Goal: Task Accomplishment & Management: Manage account settings

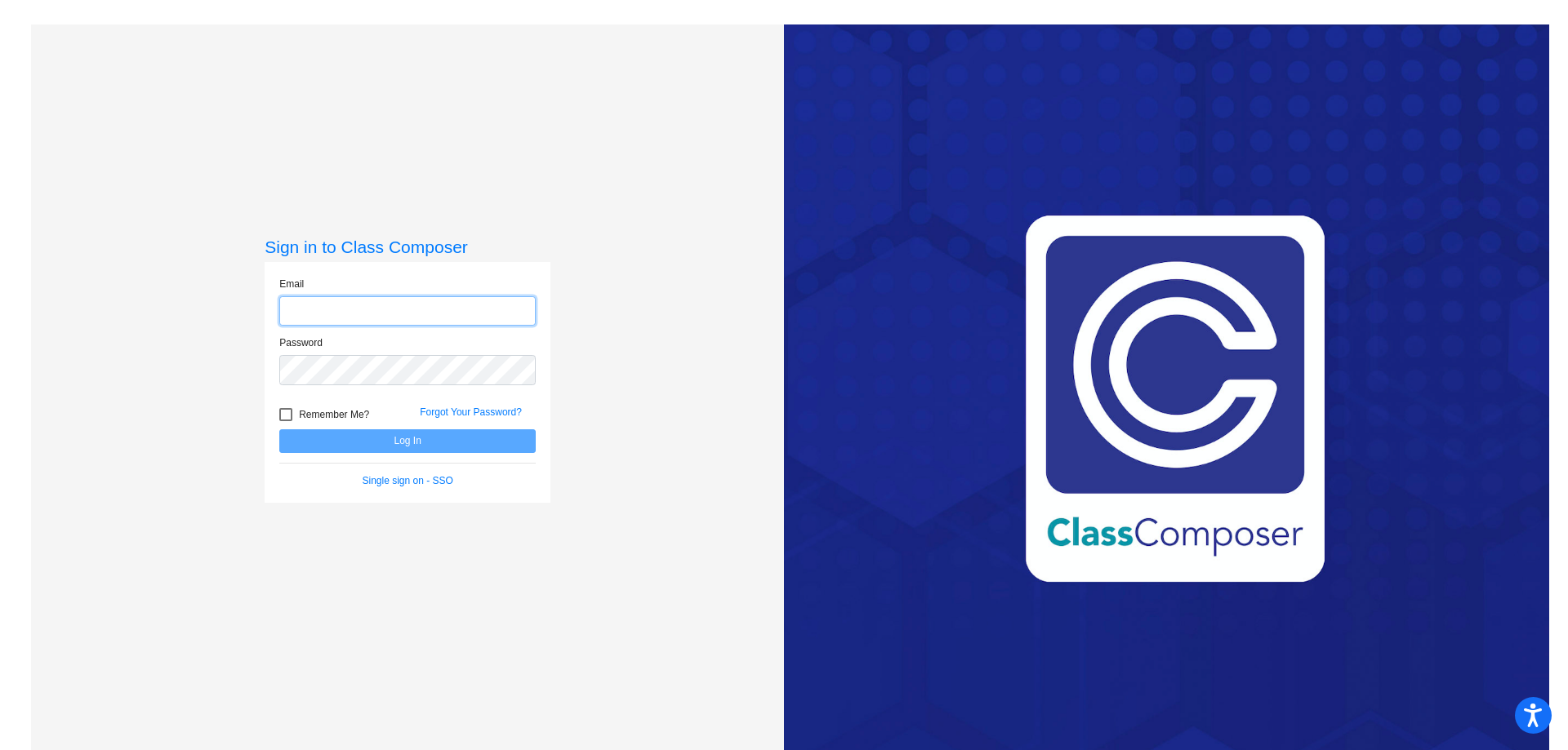
type input "[EMAIL_ADDRESS][DOMAIN_NAME]"
click at [448, 441] on button "Log In" at bounding box center [407, 441] width 256 height 24
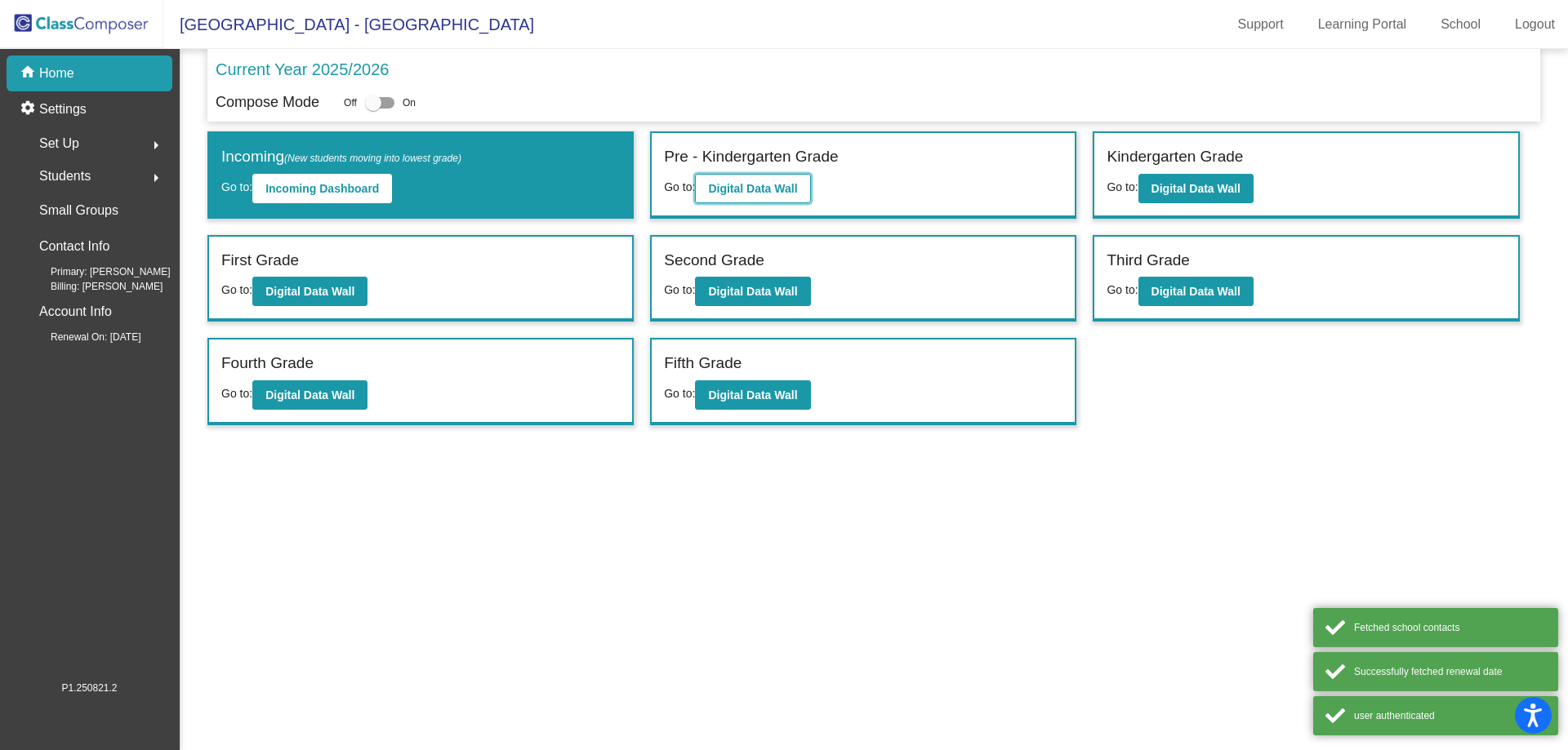
click at [750, 193] on b "Digital Data Wall" at bounding box center [752, 189] width 89 height 13
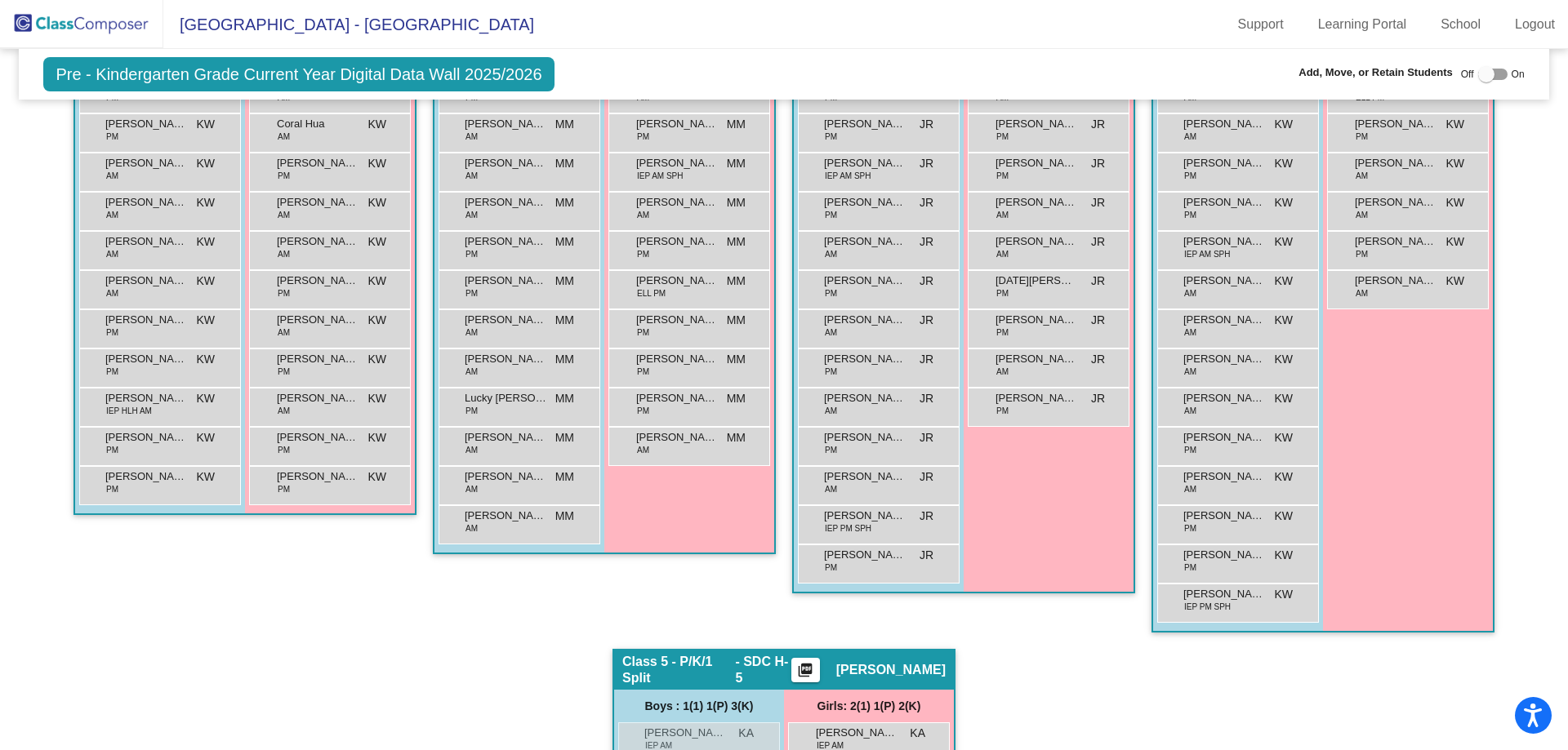
scroll to position [490, 0]
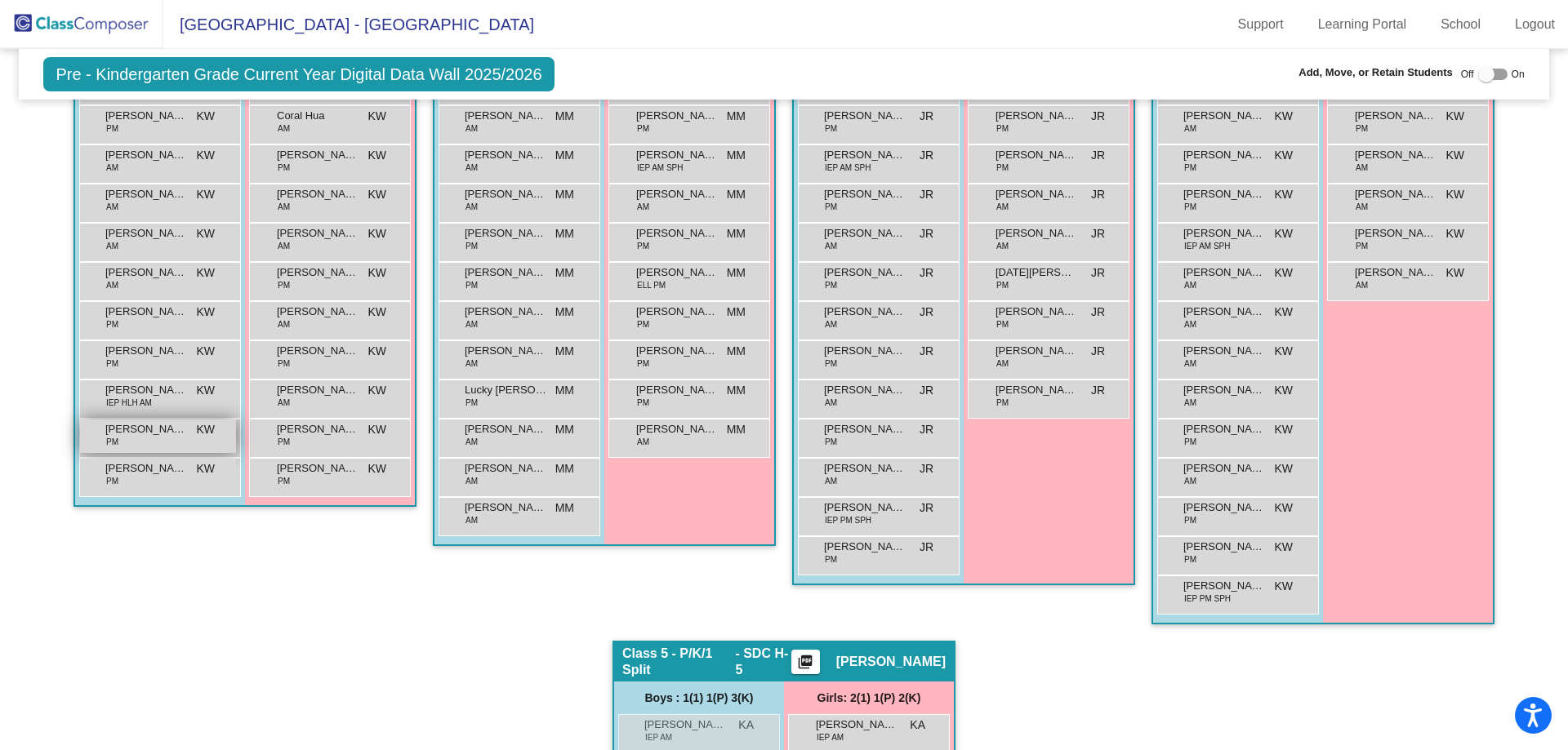
click at [142, 445] on div "Pharaoh [PERSON_NAME] PM KW lock do_not_disturb_alt" at bounding box center [158, 436] width 156 height 34
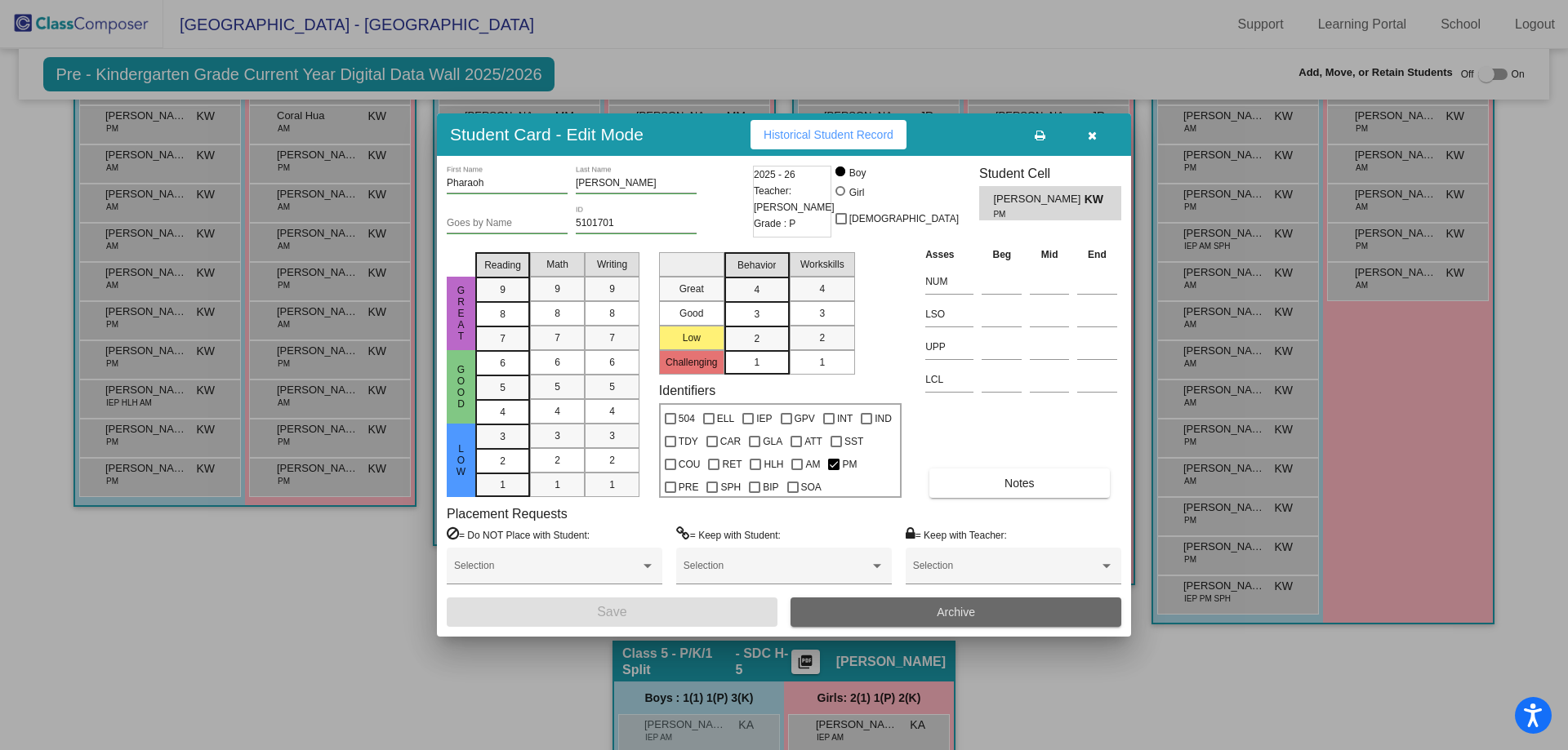
click at [949, 617] on span "Archive" at bounding box center [956, 612] width 39 height 13
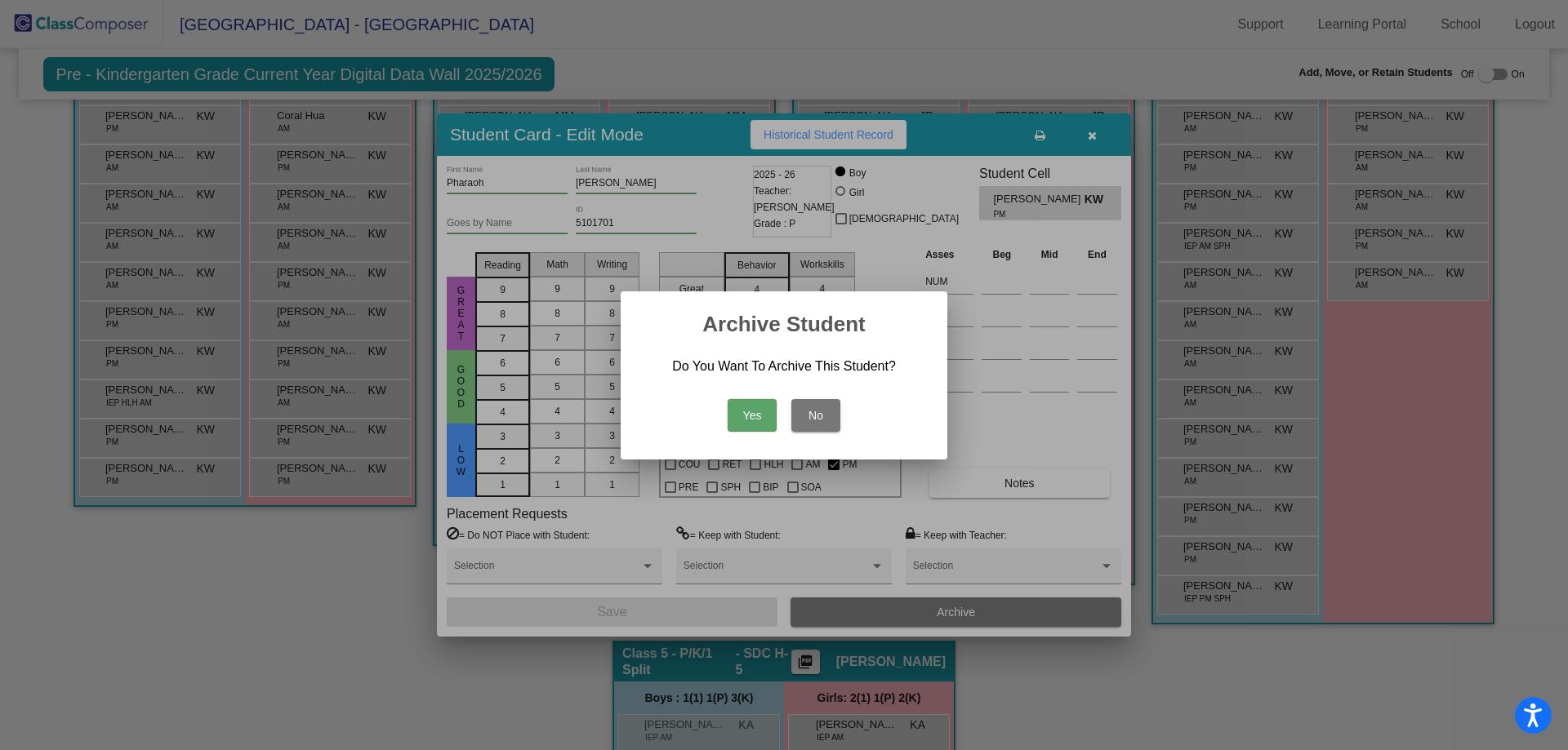
click at [756, 422] on button "Yes" at bounding box center [752, 416] width 49 height 33
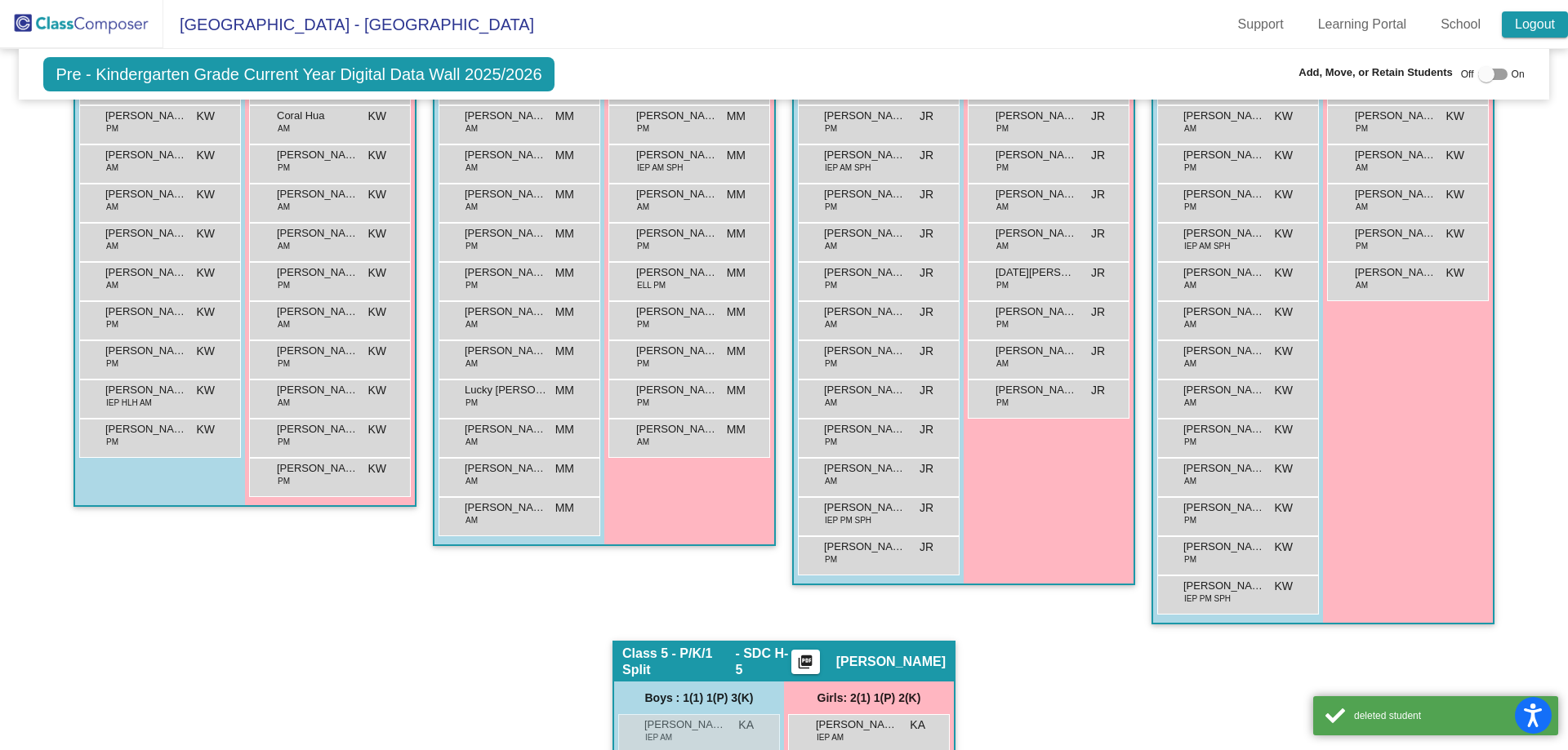
click at [1515, 26] on link "Logout" at bounding box center [1535, 24] width 66 height 26
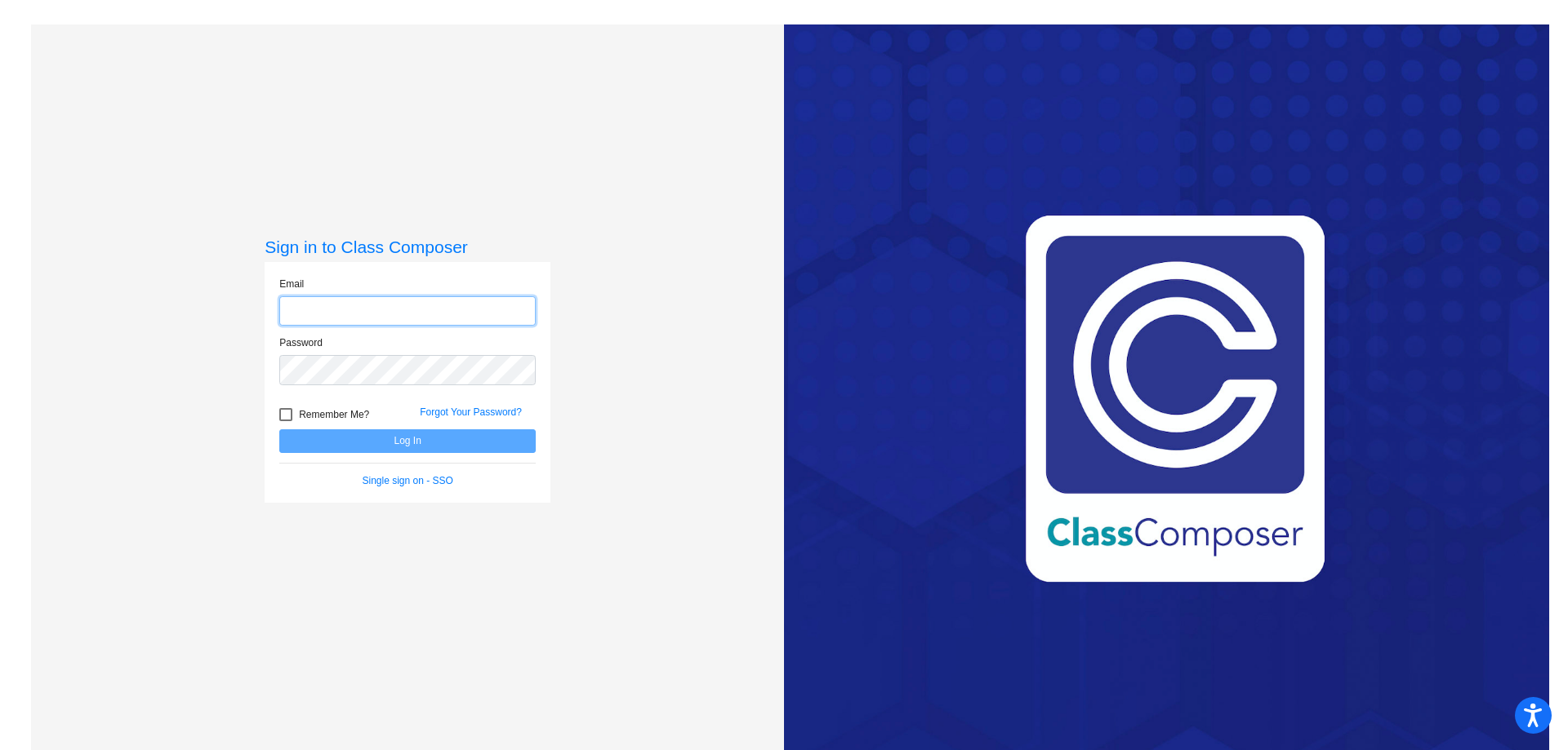
type input "[EMAIL_ADDRESS][DOMAIN_NAME]"
